Goal: Task Accomplishment & Management: Manage account settings

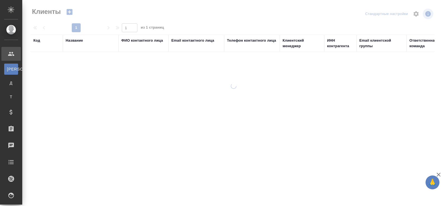
select select "RU"
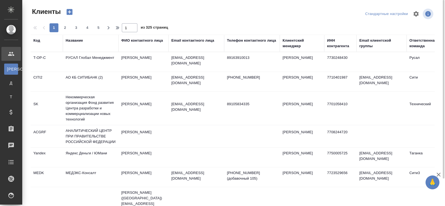
click at [76, 43] on div "Название" at bounding box center [74, 41] width 17 height 6
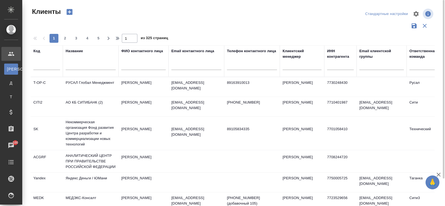
click at [73, 69] on input "text" at bounding box center [91, 66] width 50 height 7
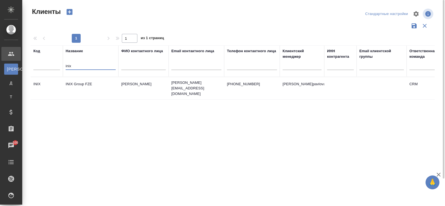
type input "inix"
click at [86, 84] on td "INIX Group FZE" at bounding box center [91, 88] width 56 height 19
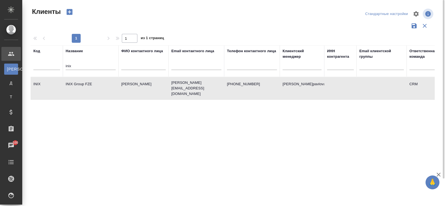
click at [86, 84] on td "INIX Group FZE" at bounding box center [91, 88] width 56 height 19
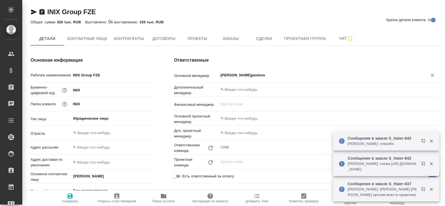
type textarea "x"
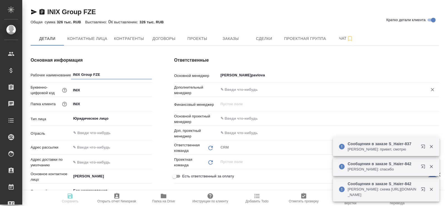
type textarea "x"
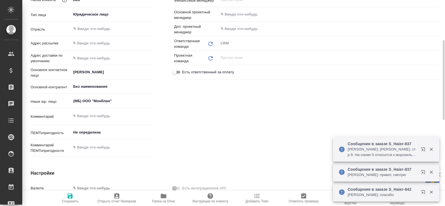
scroll to position [208, 0]
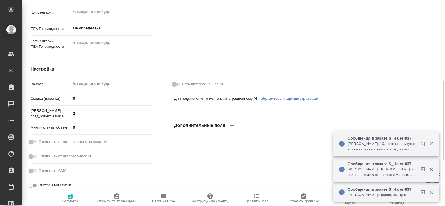
type textarea "x"
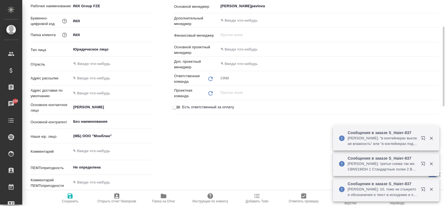
scroll to position [0, 0]
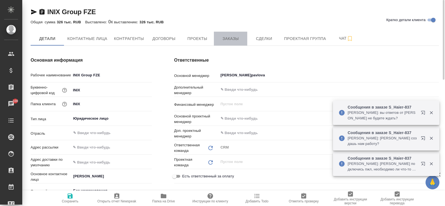
click at [230, 40] on span "Заказы" at bounding box center [230, 38] width 27 height 7
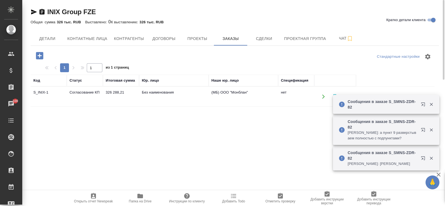
drag, startPoint x: 51, startPoint y: 90, endPoint x: 36, endPoint y: 90, distance: 15.9
click at [36, 90] on td "S_INIX-1" at bounding box center [49, 96] width 36 height 19
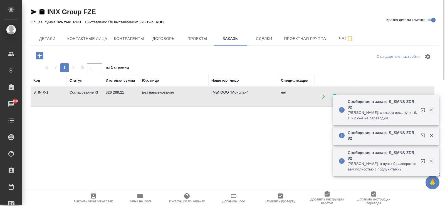
click at [39, 94] on td "S_INIX-1" at bounding box center [49, 96] width 36 height 19
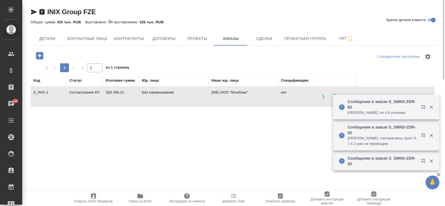
click at [39, 94] on td "S_INIX-1" at bounding box center [49, 96] width 36 height 19
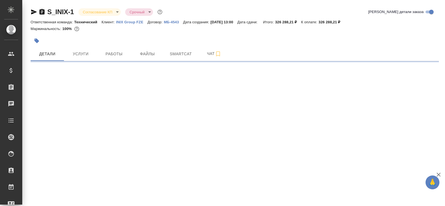
select select "RU"
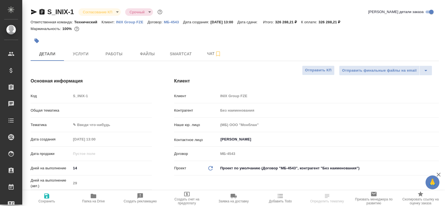
type textarea "x"
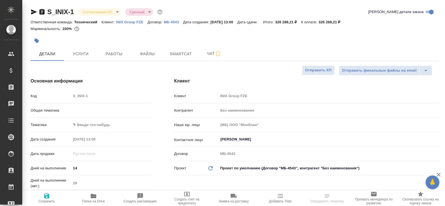
type textarea "x"
drag, startPoint x: 75, startPoint y: 12, endPoint x: 49, endPoint y: 12, distance: 26.4
click at [49, 12] on div "S_INIX-1 Согласование КП kpNegotiation Срочный urgent" at bounding box center [97, 12] width 133 height 9
copy link "S_INIX-1"
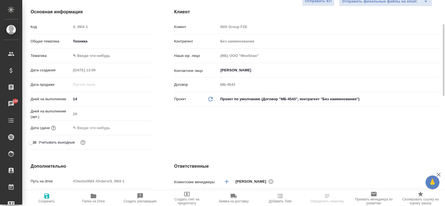
type textarea "x"
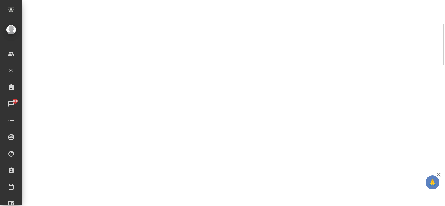
select select "RU"
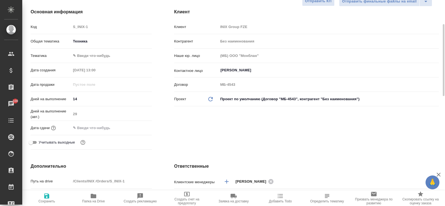
type textarea "x"
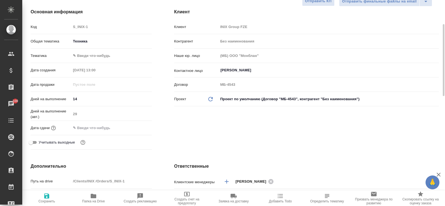
type textarea "x"
